Goal: Communication & Community: Answer question/provide support

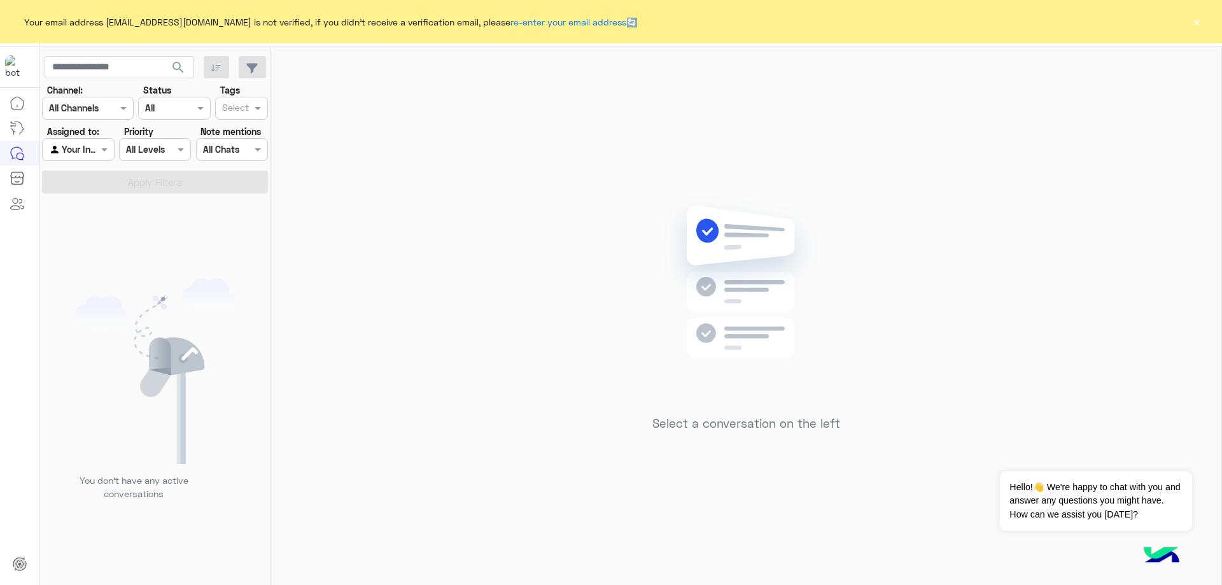
click at [1199, 20] on button "×" at bounding box center [1196, 21] width 13 height 13
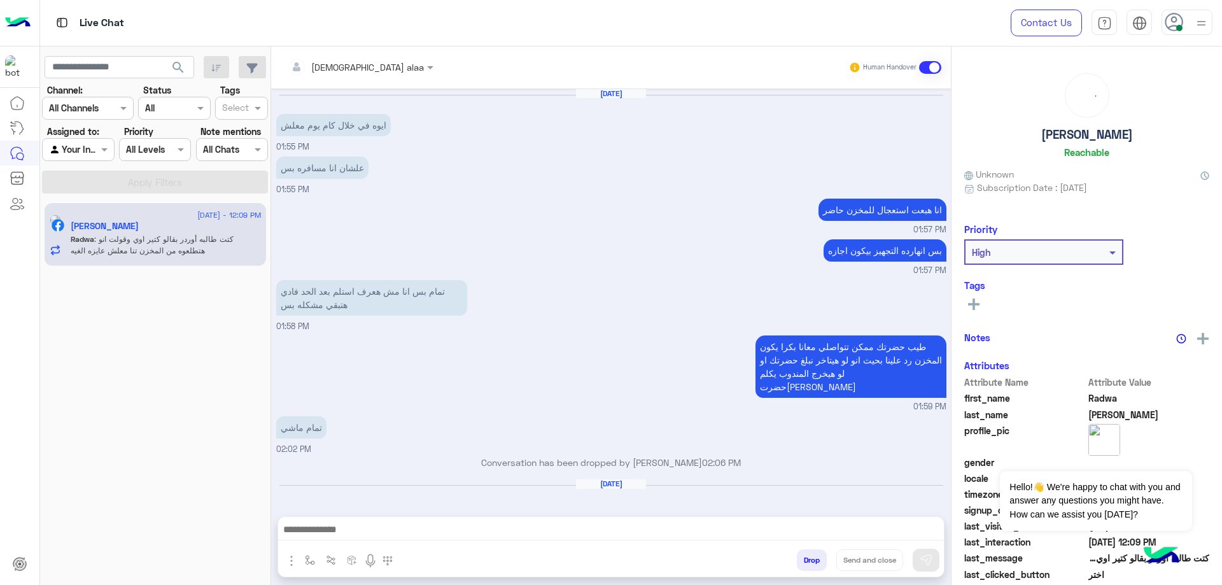
scroll to position [912, 0]
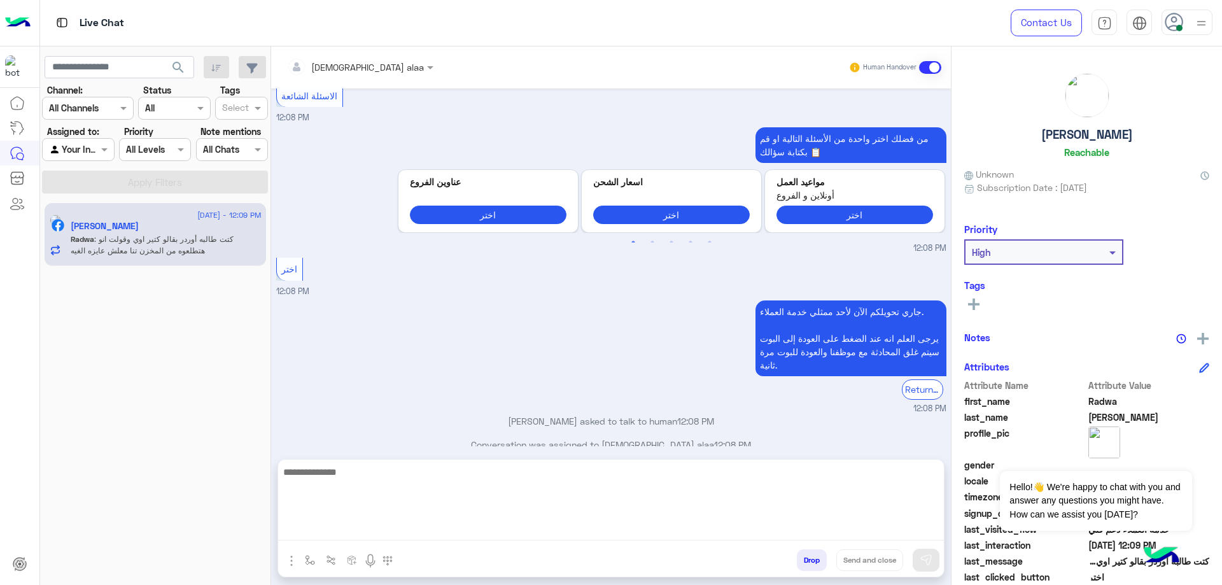
click at [422, 529] on textarea at bounding box center [611, 502] width 666 height 76
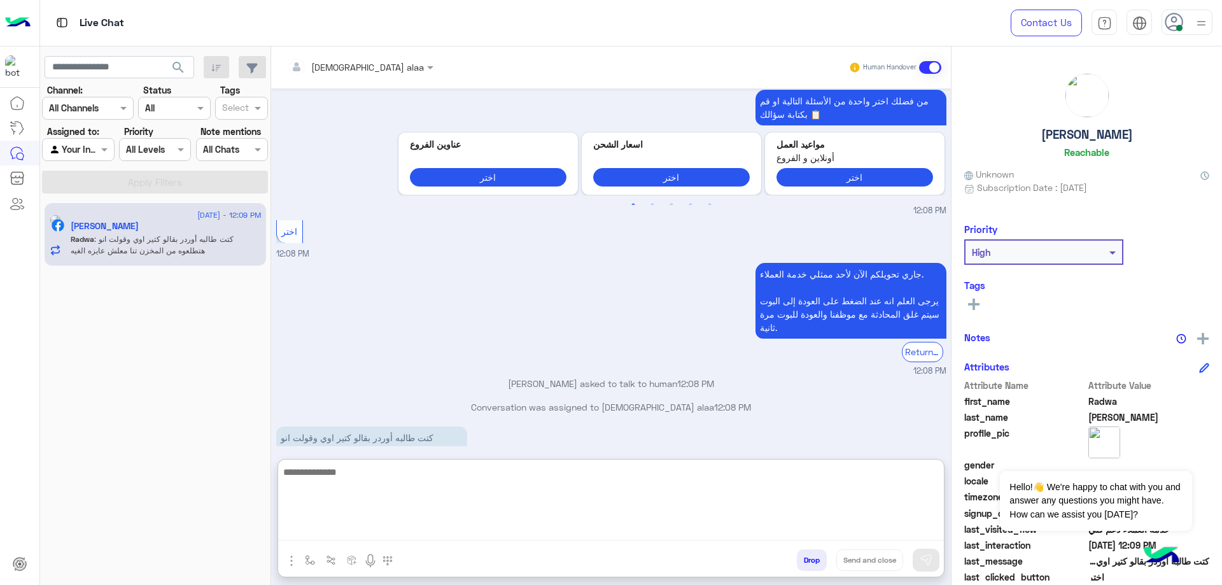
scroll to position [969, 0]
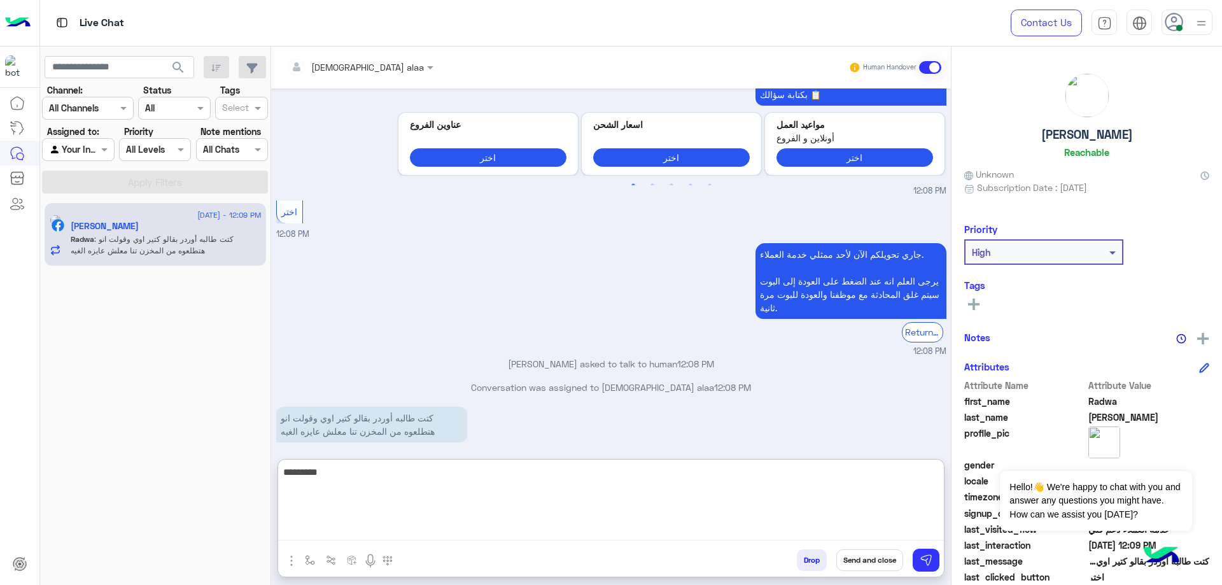
type textarea "*********"
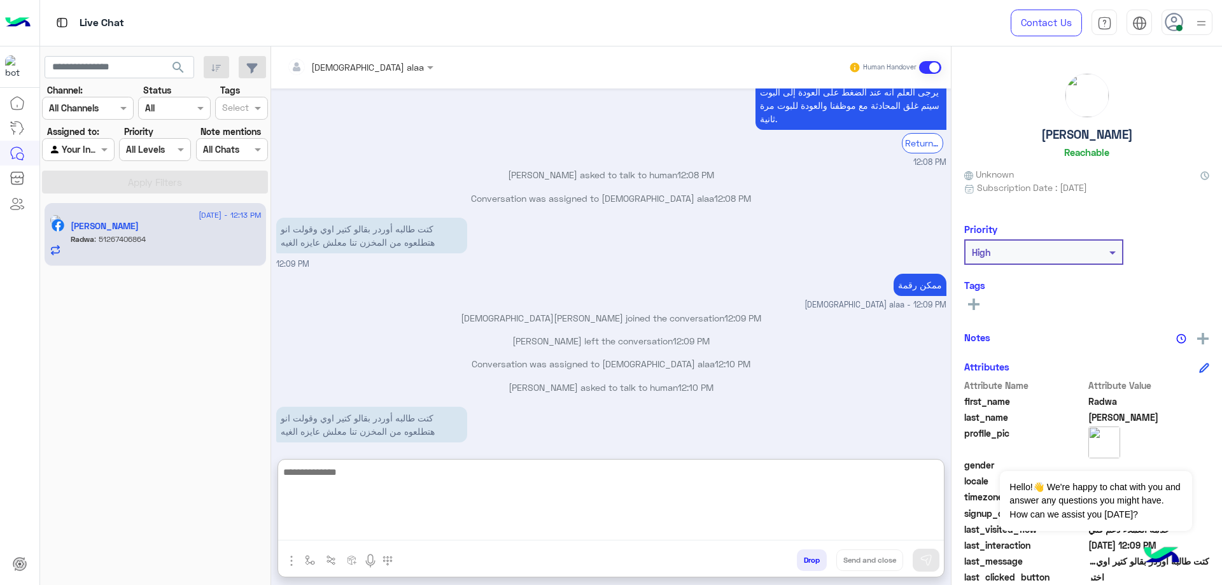
scroll to position [1201, 0]
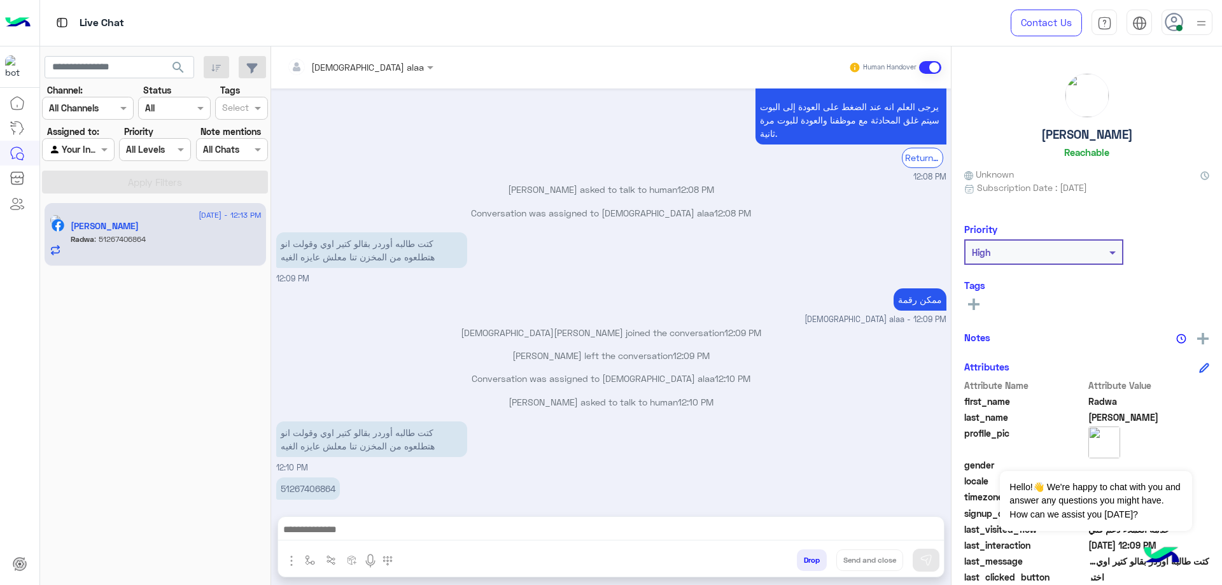
click at [302, 477] on p "51267406864" at bounding box center [308, 488] width 64 height 22
copy p "51267406864"
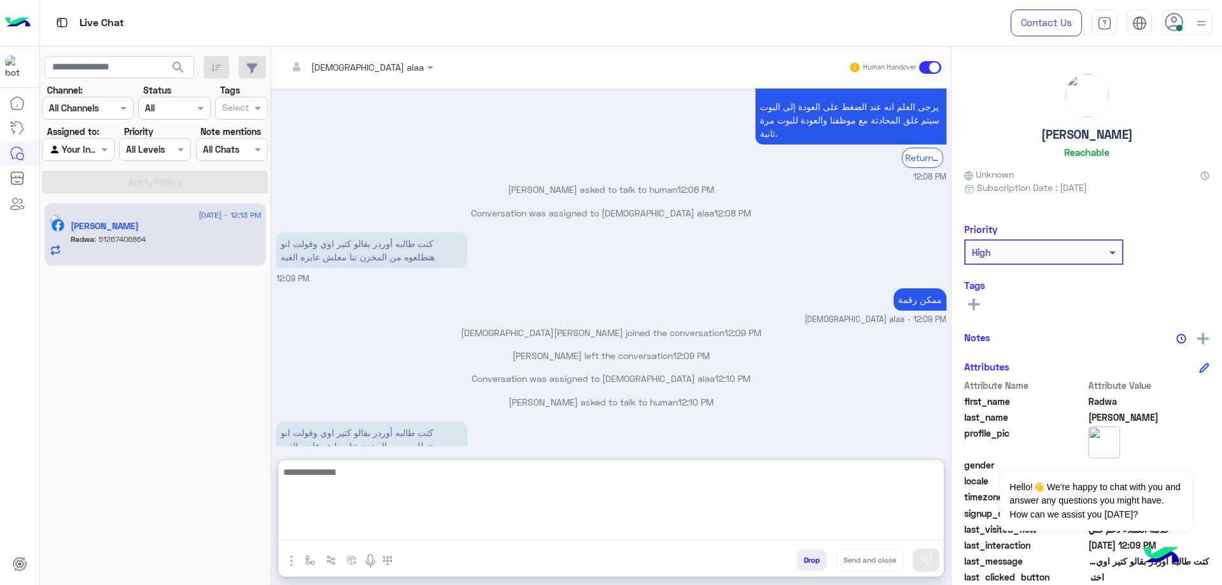
click at [377, 527] on textarea at bounding box center [611, 502] width 666 height 76
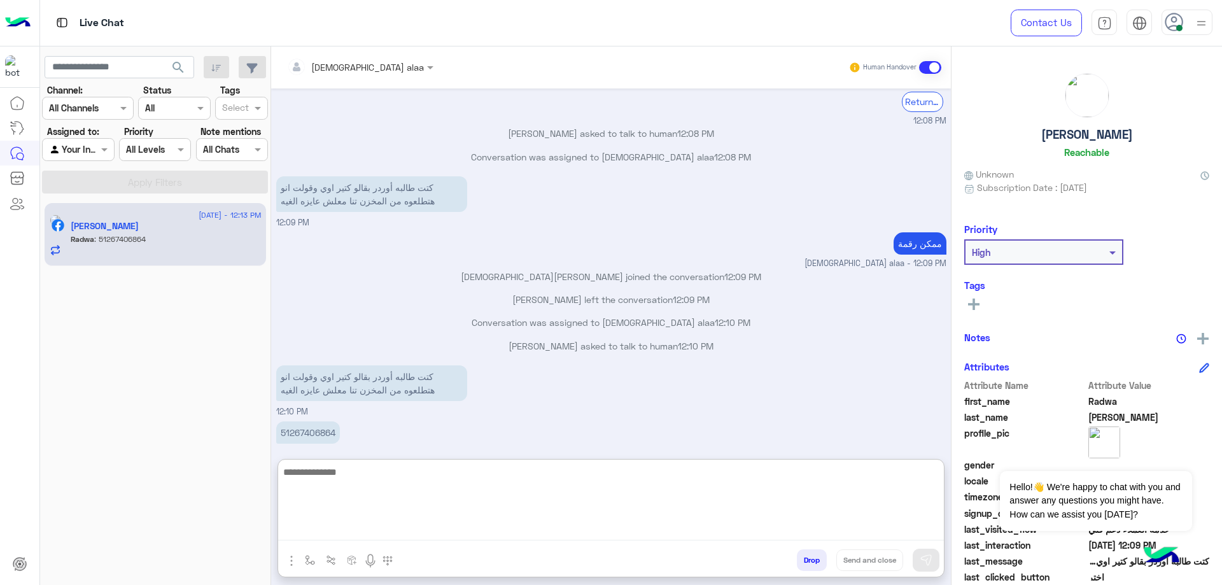
scroll to position [1201, 0]
type textarea "**********"
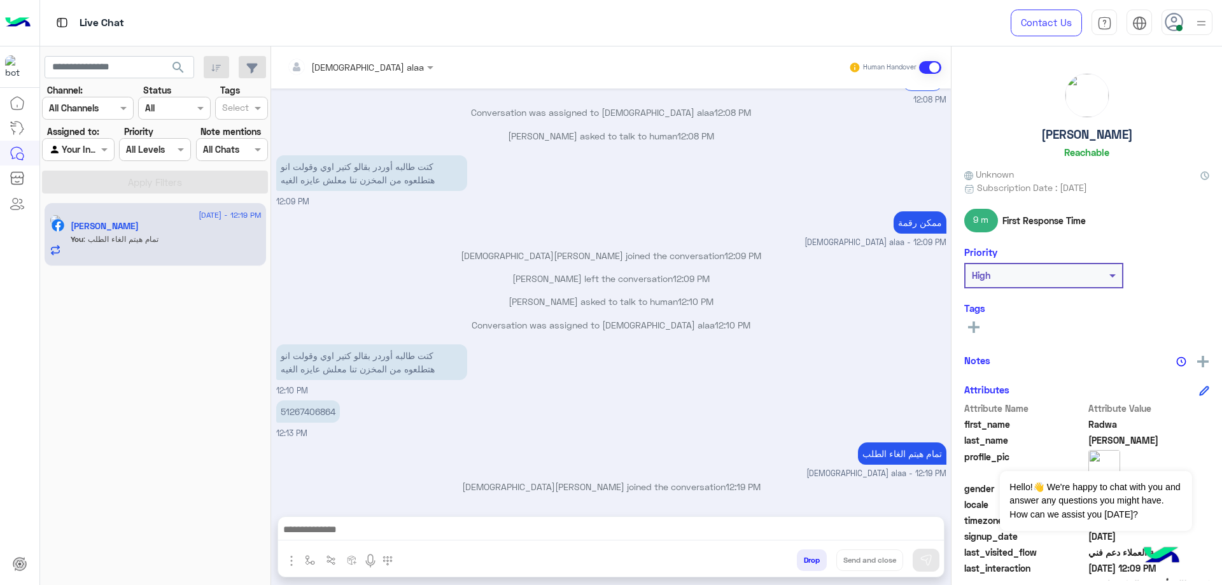
scroll to position [1207, 0]
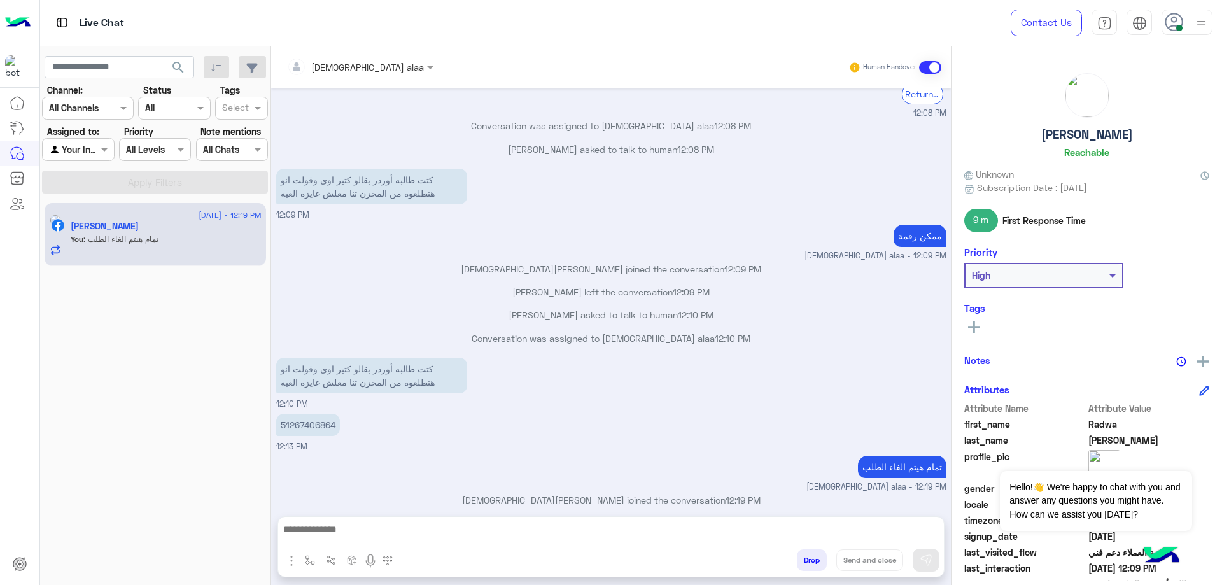
drag, startPoint x: 1054, startPoint y: 136, endPoint x: 1144, endPoint y: 133, distance: 89.8
click at [1144, 133] on div "[PERSON_NAME] Reachable" at bounding box center [1086, 118] width 245 height 90
copy h5 "[PERSON_NAME]"
click at [813, 559] on button "Drop" at bounding box center [812, 560] width 30 height 22
